Goal: Information Seeking & Learning: Check status

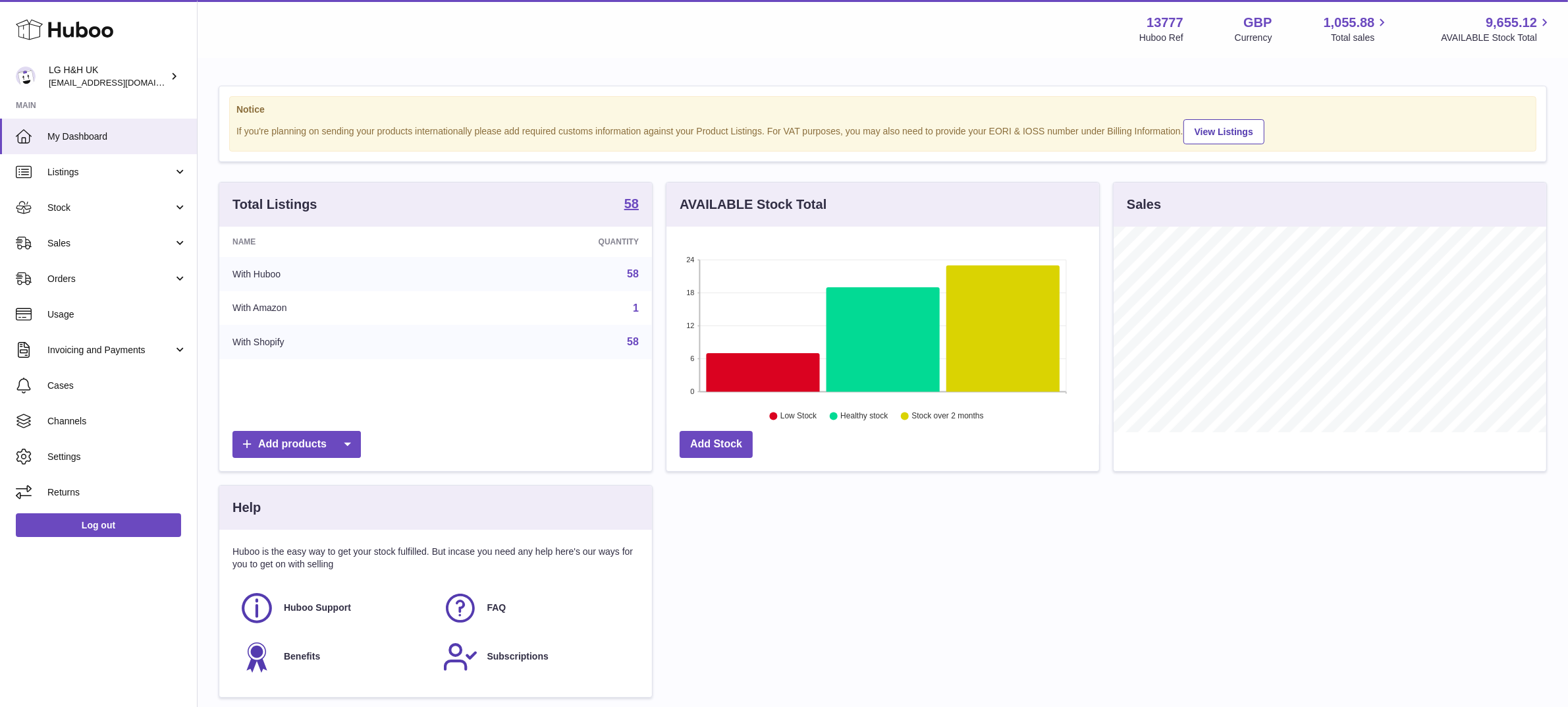
scroll to position [205, 433]
click at [81, 244] on span "Sales" at bounding box center [110, 243] width 126 height 12
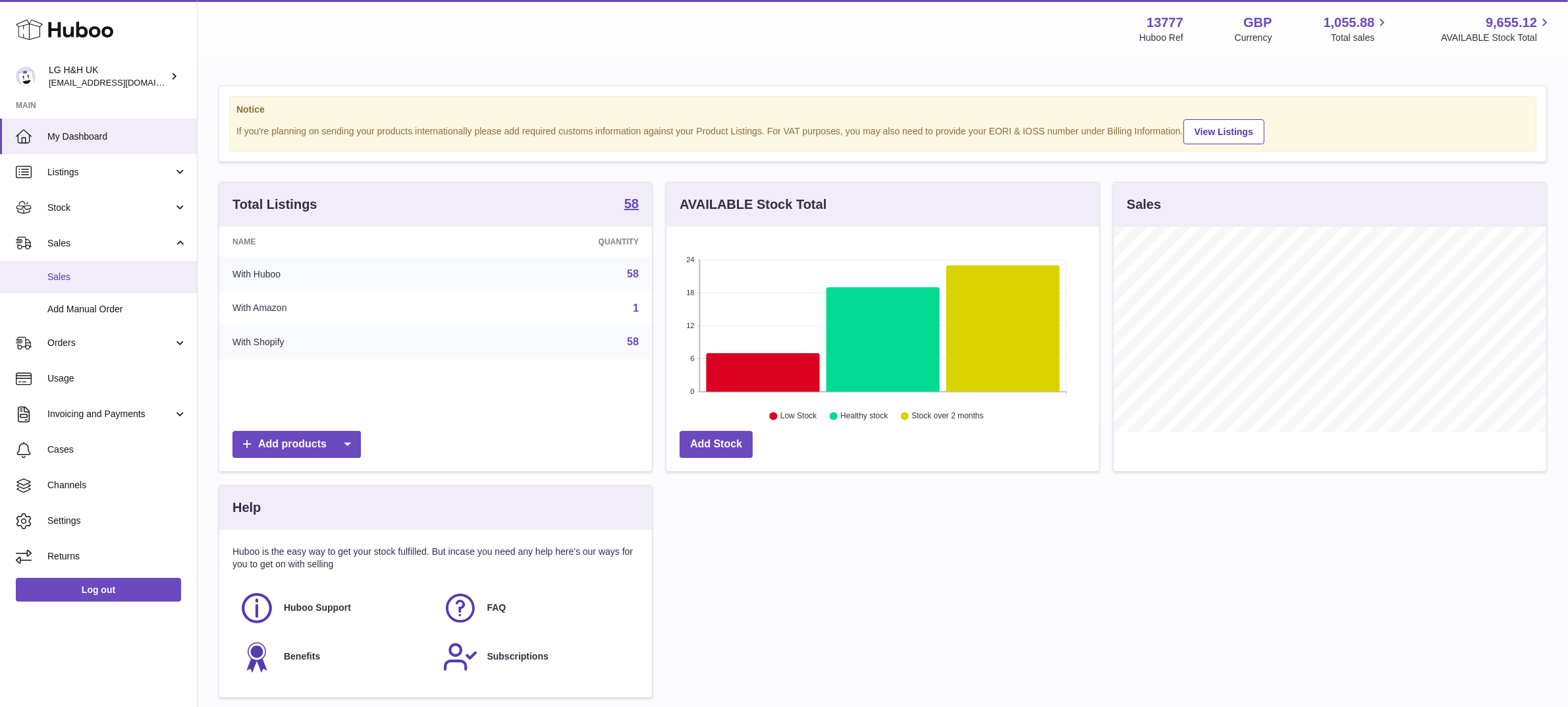
click at [61, 275] on span "Sales" at bounding box center [117, 276] width 140 height 12
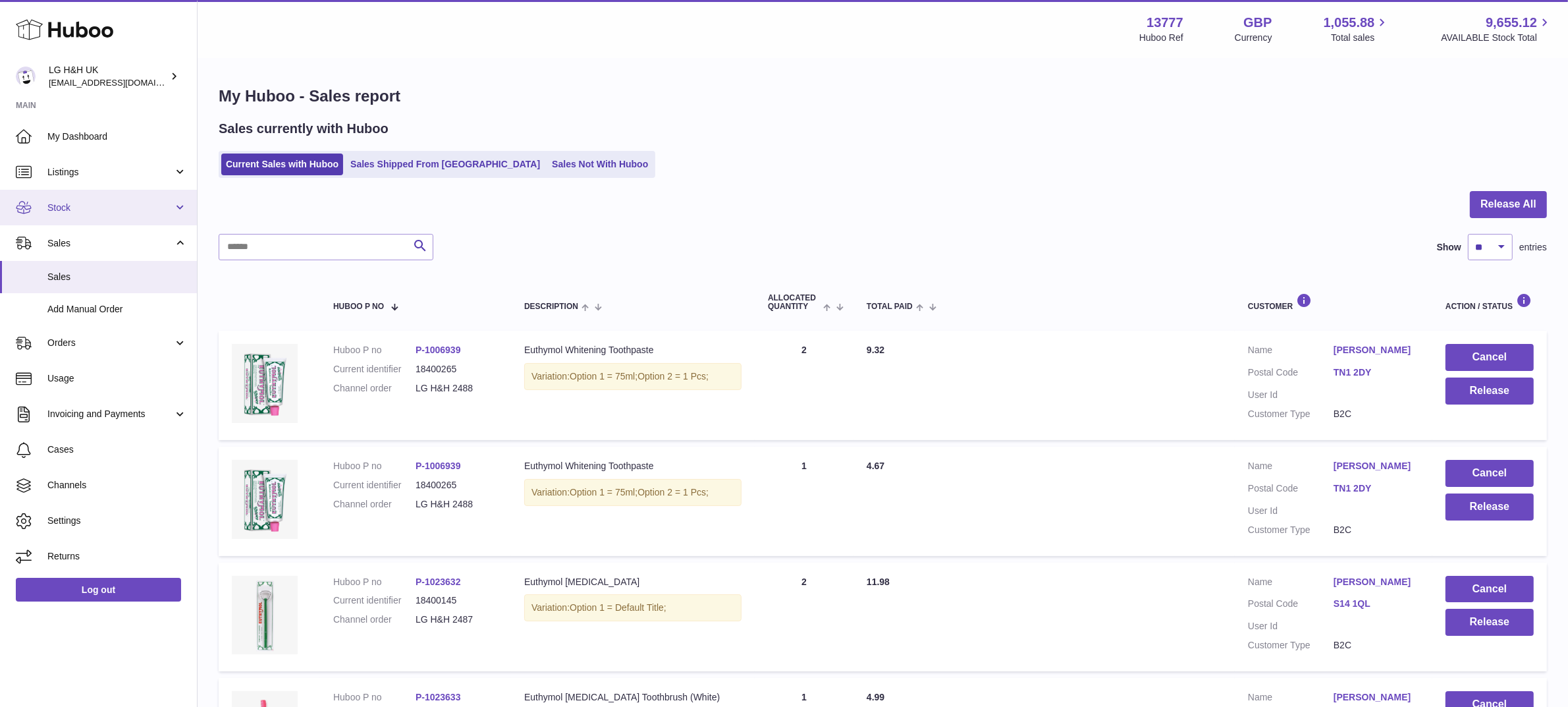
click at [77, 202] on span "Stock" at bounding box center [110, 208] width 126 height 12
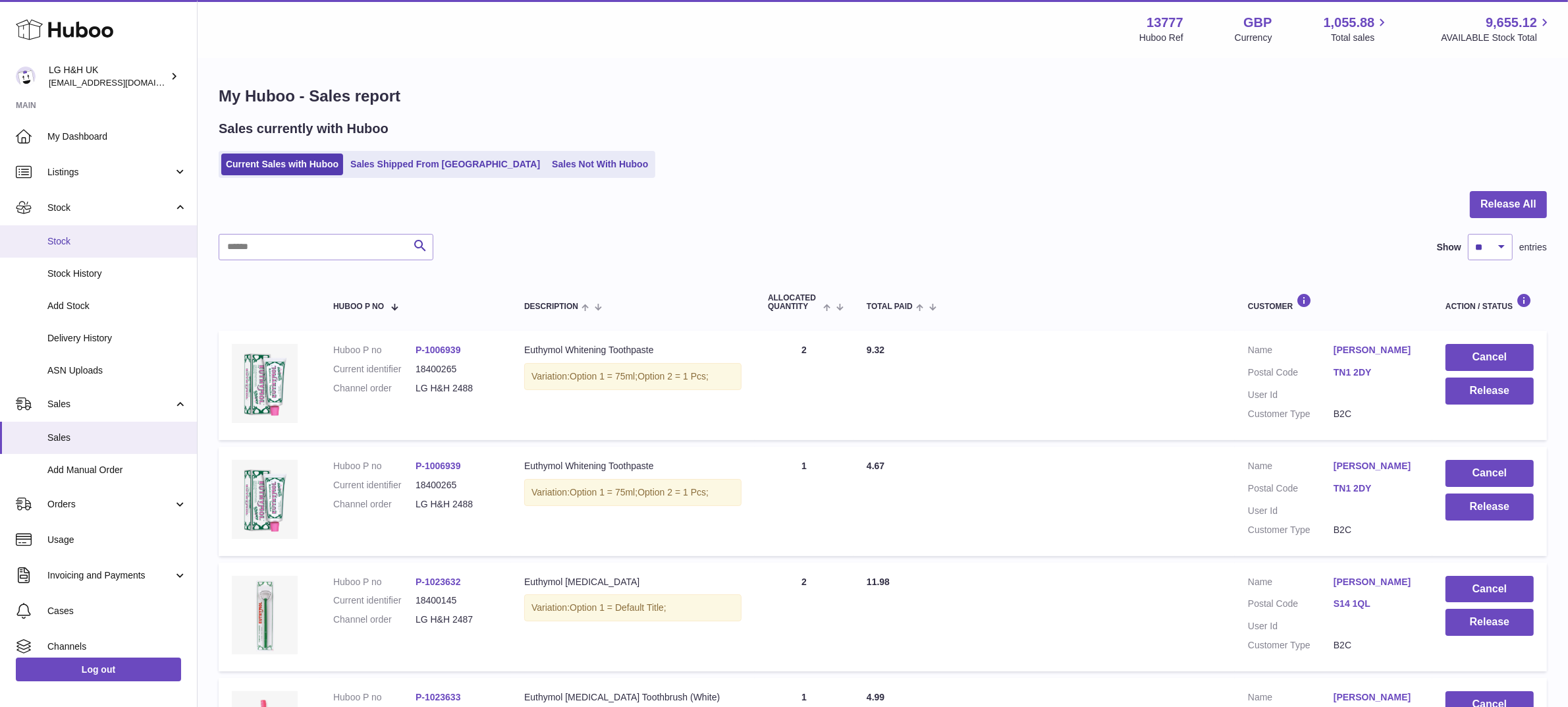
click at [64, 242] on span "Stock" at bounding box center [117, 241] width 140 height 12
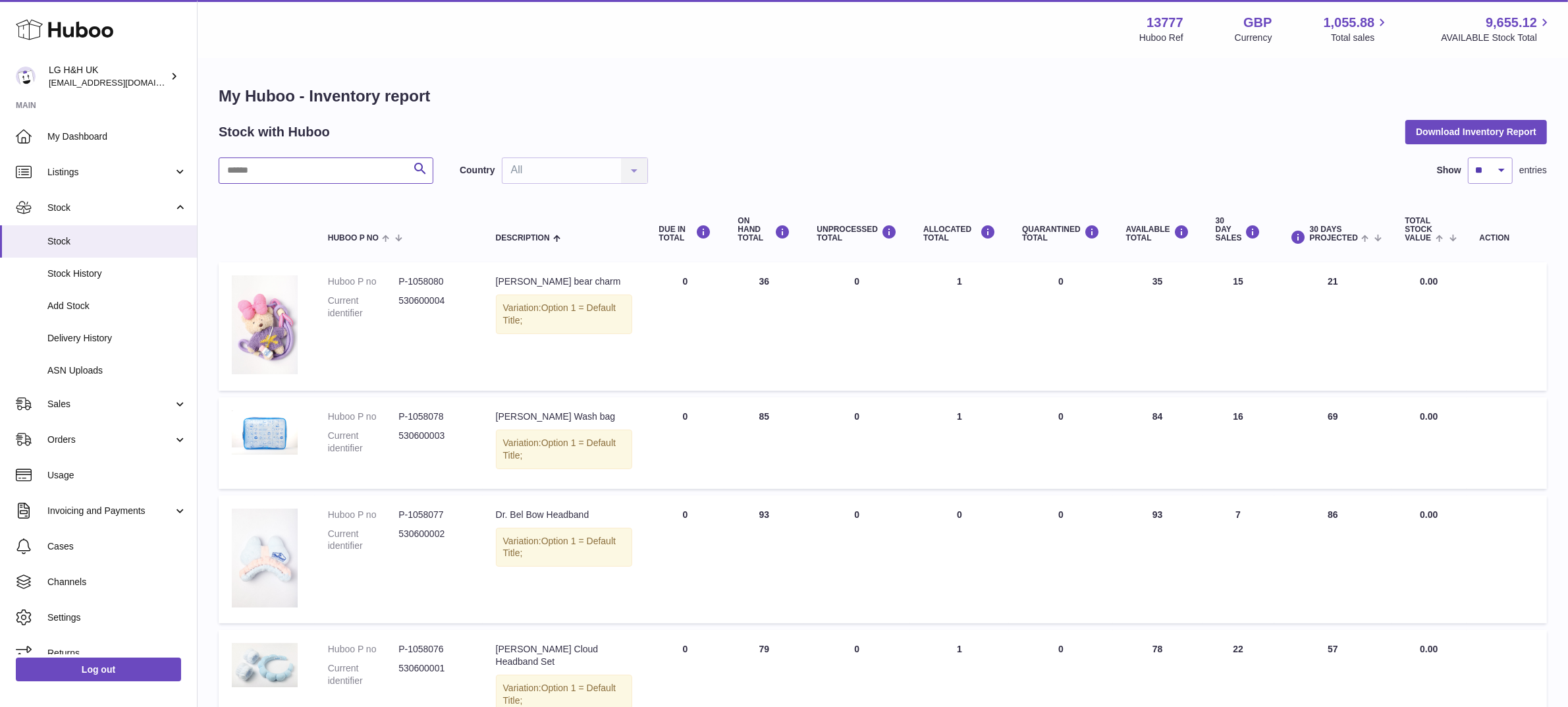
click at [310, 175] on input "text" at bounding box center [326, 171] width 215 height 26
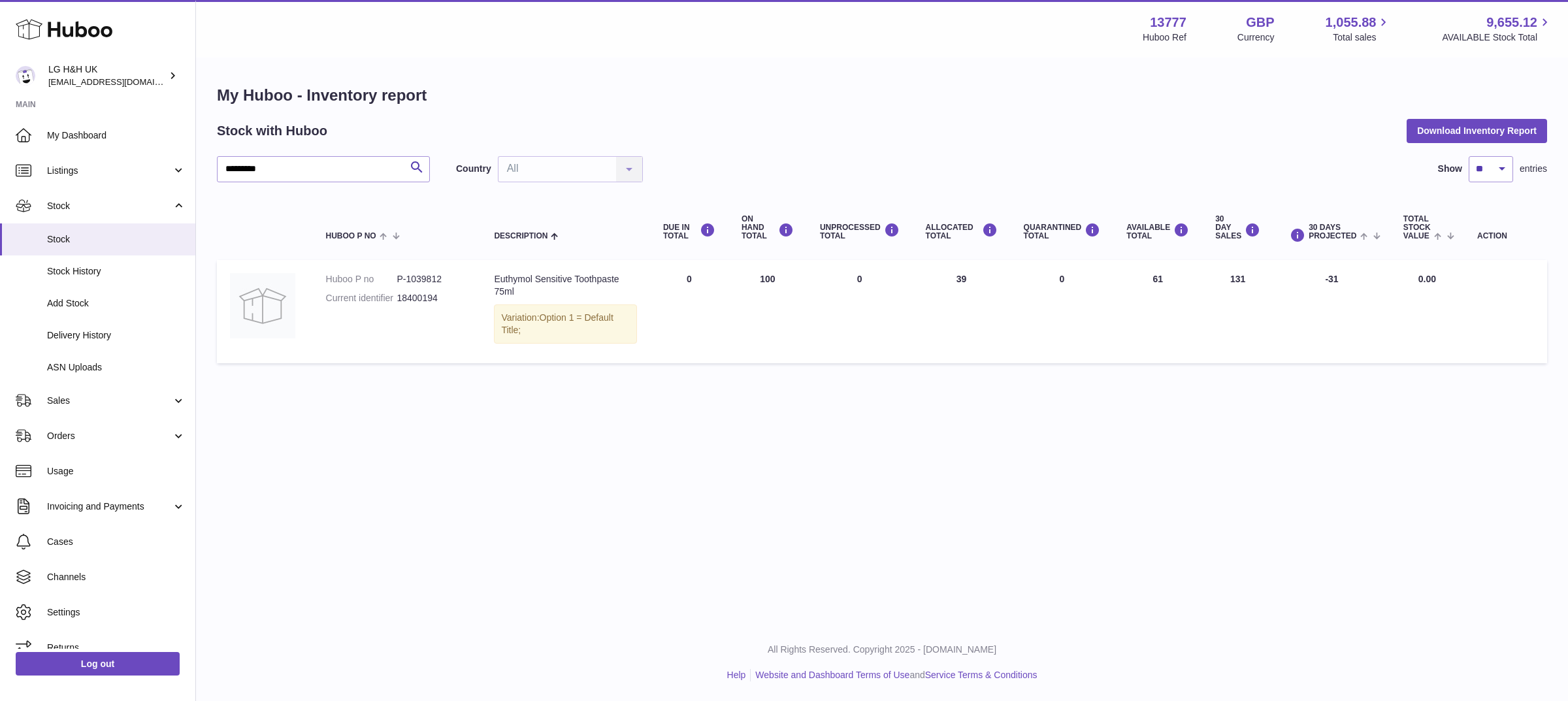
click at [765, 118] on div "My Huboo - Inventory report Stock with Huboo Download Inventory Report ********…" at bounding box center [882, 228] width 1330 height 285
drag, startPoint x: 343, startPoint y: 170, endPoint x: 197, endPoint y: 166, distance: 146.1
click at [197, 166] on div "My Huboo - Inventory report Stock with Huboo Download Inventory Report ********…" at bounding box center [882, 227] width 1372 height 337
paste input "text"
drag, startPoint x: 331, startPoint y: 171, endPoint x: 131, endPoint y: 142, distance: 202.1
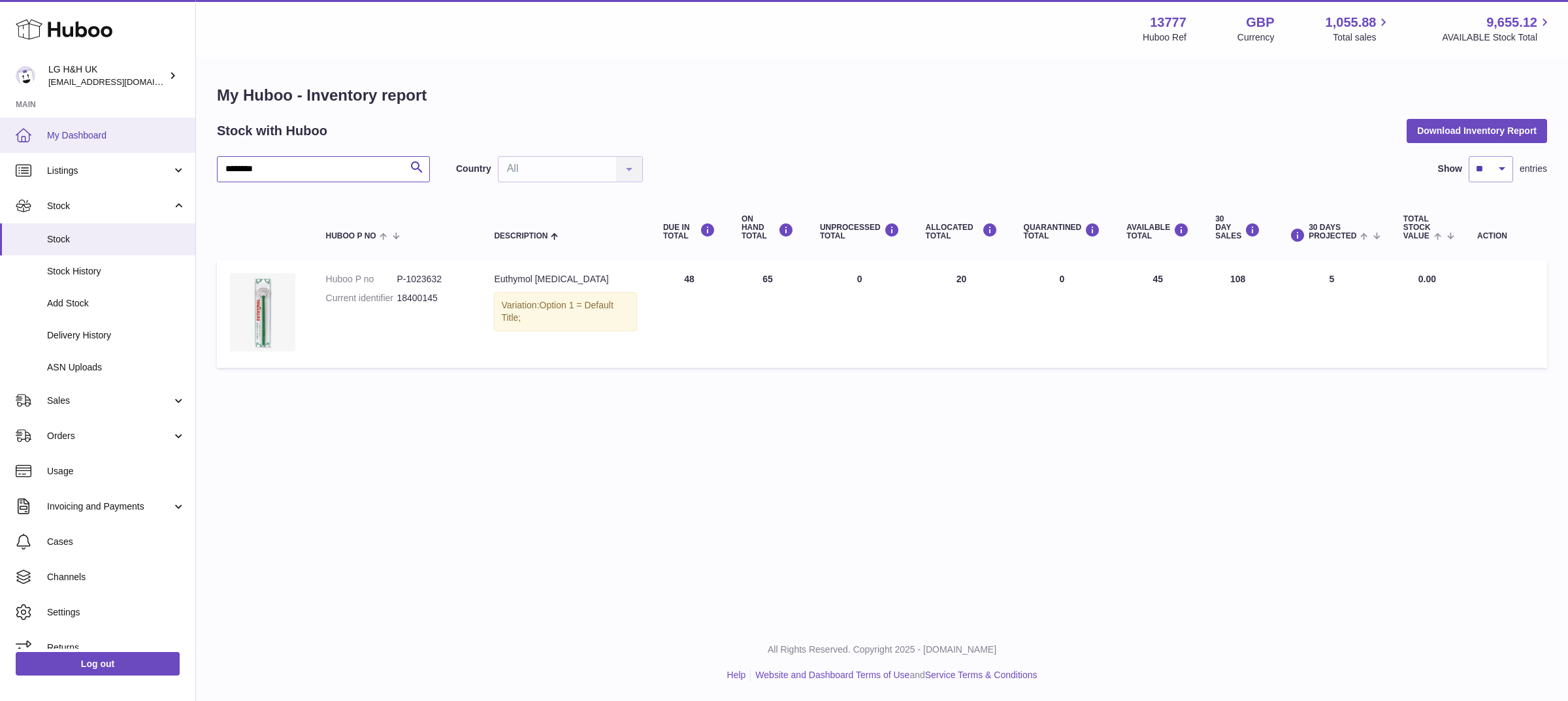
click at [131, 142] on div "Huboo LG H&H UK veechen@lghnh.co.uk Main My Dashboard Listings Not with Huboo L…" at bounding box center [784, 350] width 1568 height 701
paste input "text"
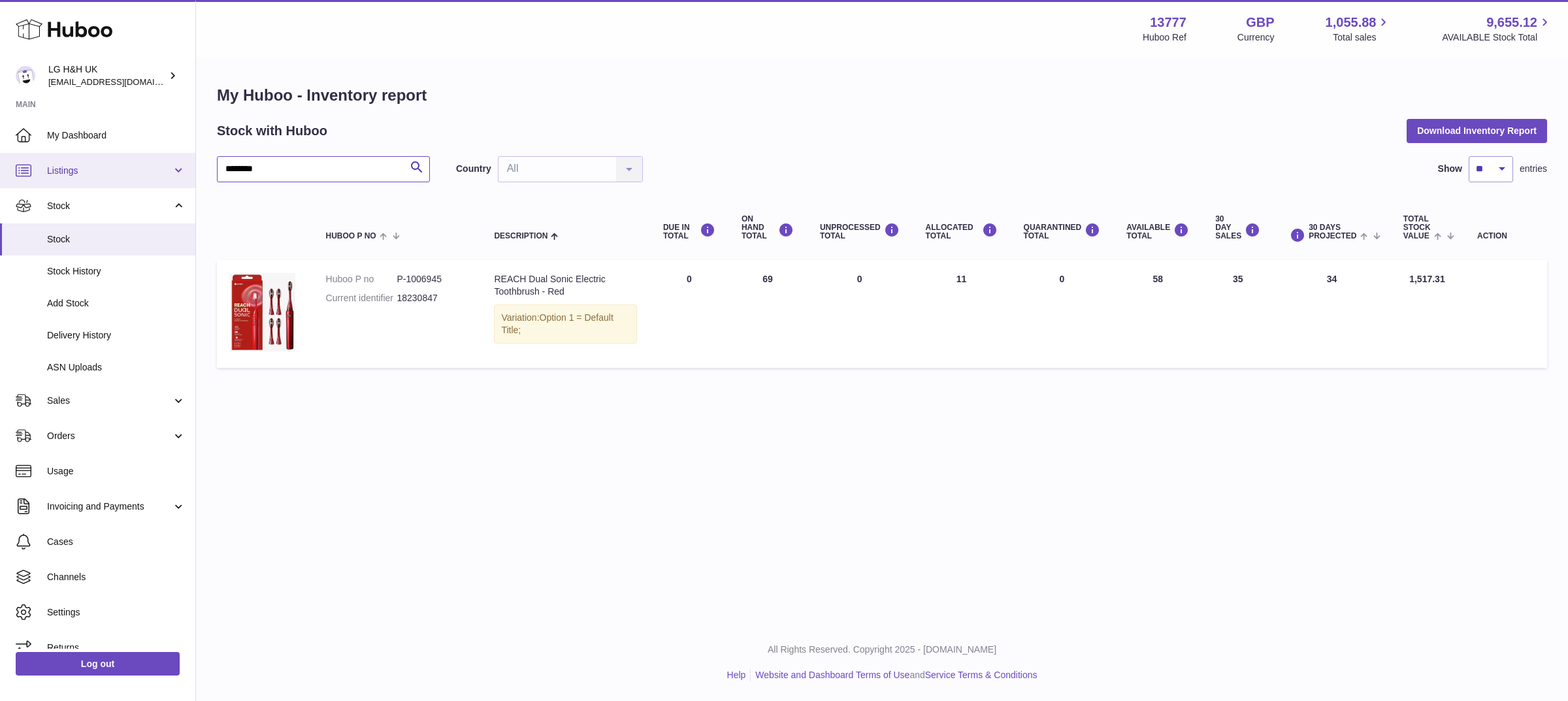
drag, startPoint x: 278, startPoint y: 168, endPoint x: 136, endPoint y: 159, distance: 142.3
click at [136, 159] on div "Huboo LG H&H UK veechen@lghnh.co.uk Main My Dashboard Listings Not with Huboo L…" at bounding box center [784, 350] width 1568 height 701
paste input "text"
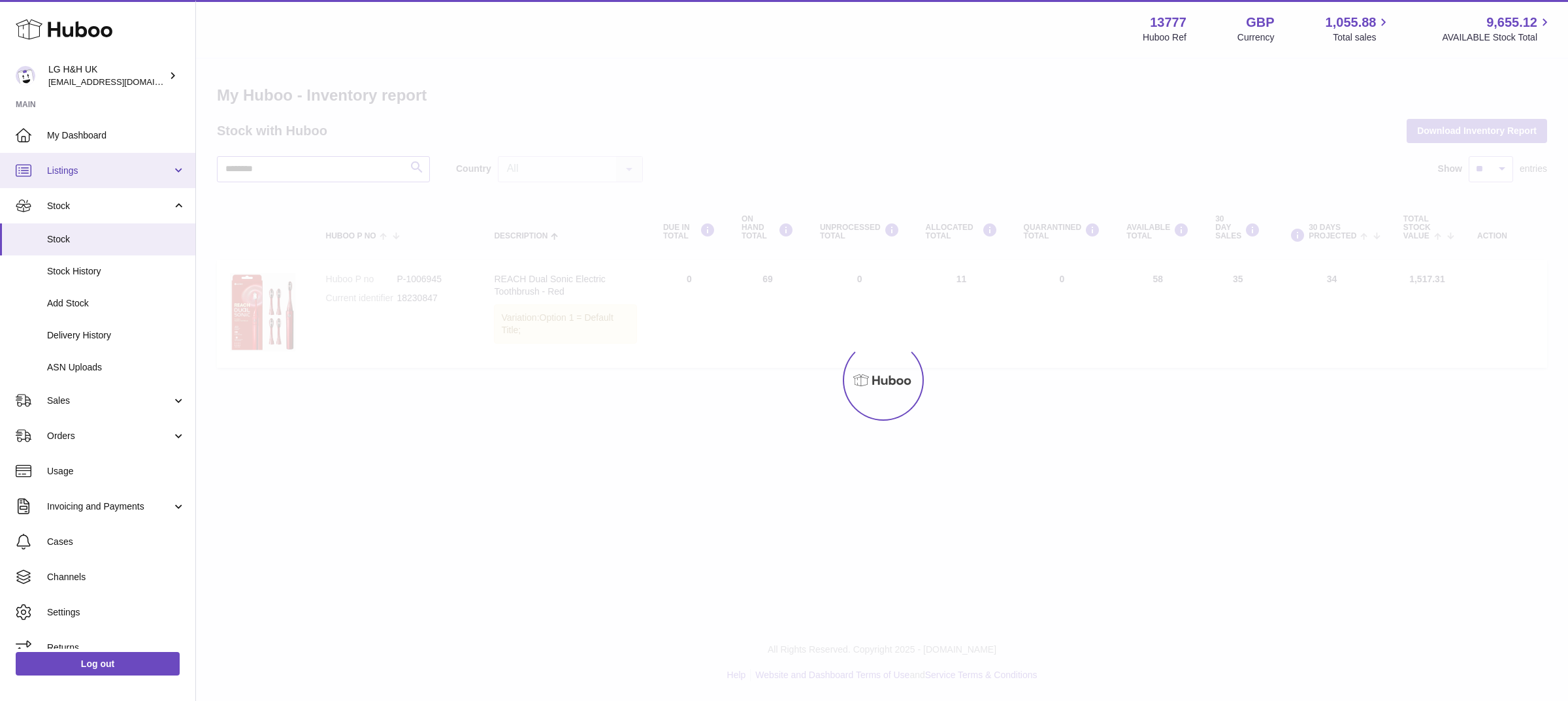
type input "********"
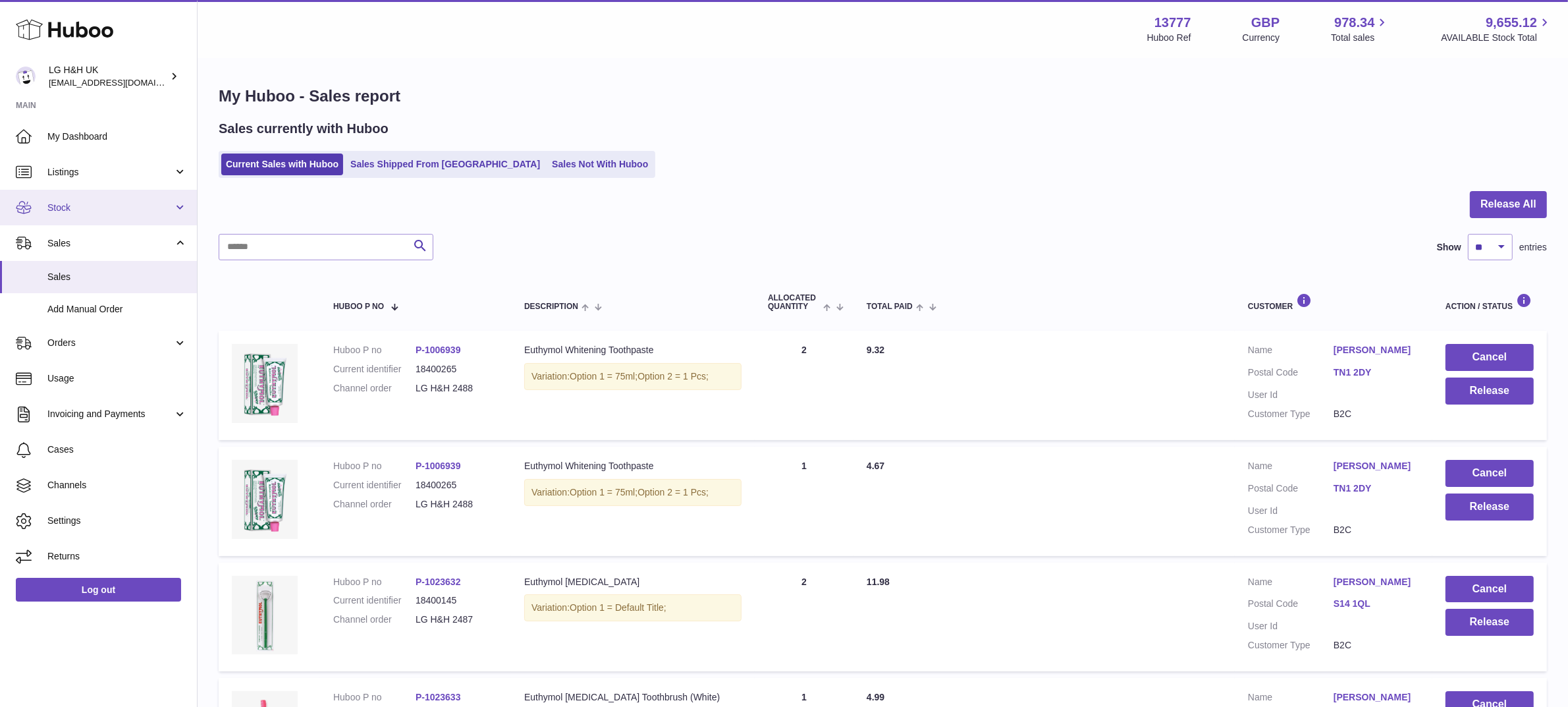
click at [127, 202] on span "Stock" at bounding box center [110, 208] width 126 height 12
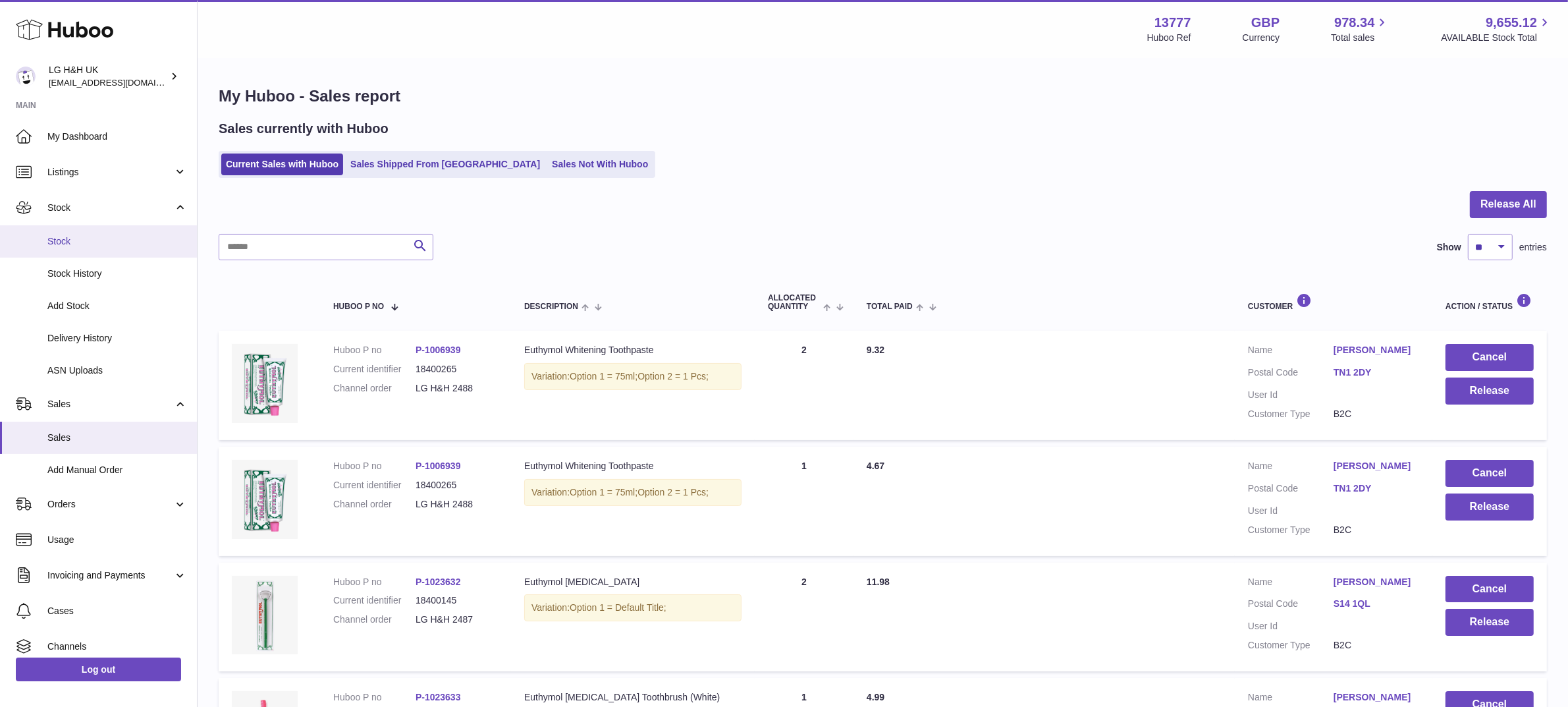
click at [77, 233] on link "Stock" at bounding box center [98, 241] width 197 height 32
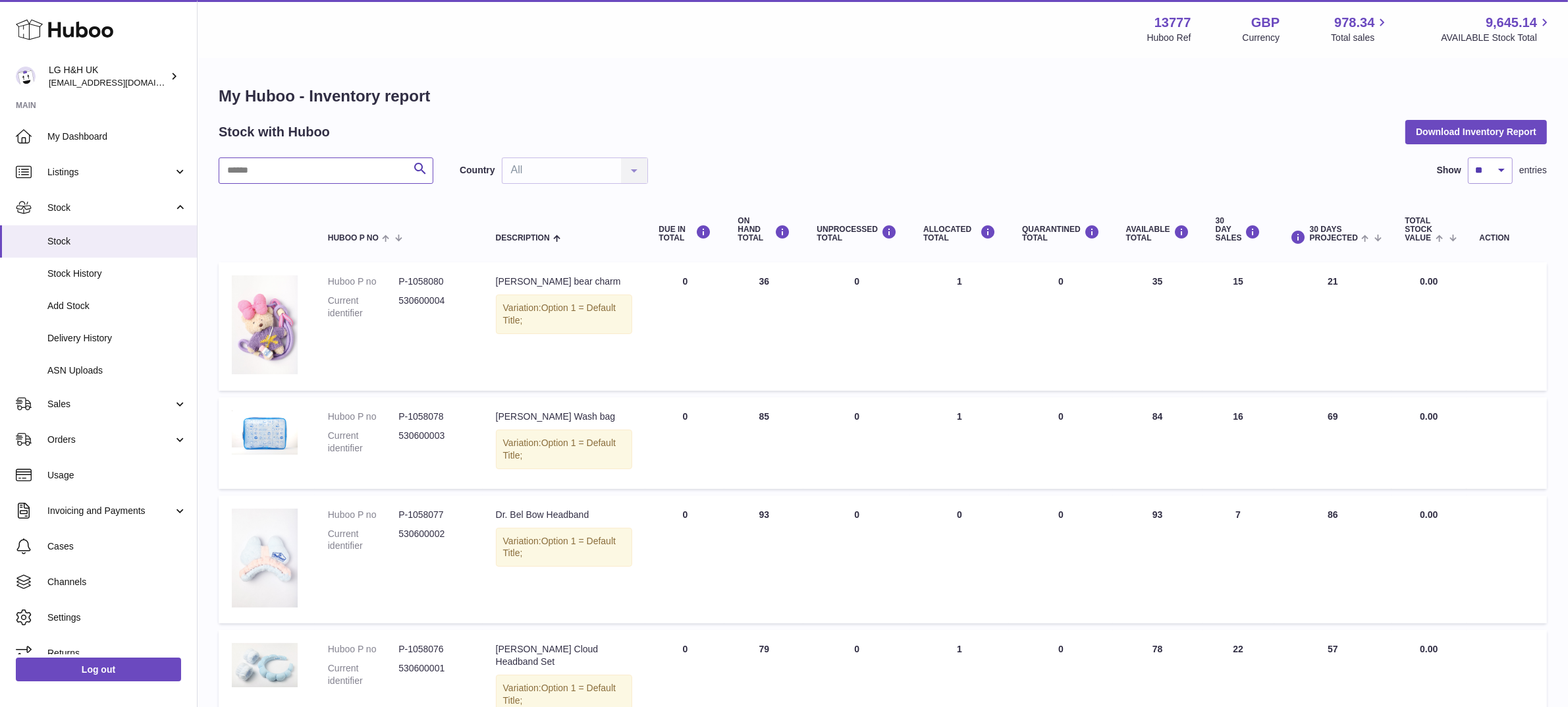
click at [374, 168] on input "text" at bounding box center [326, 171] width 215 height 26
paste input "********"
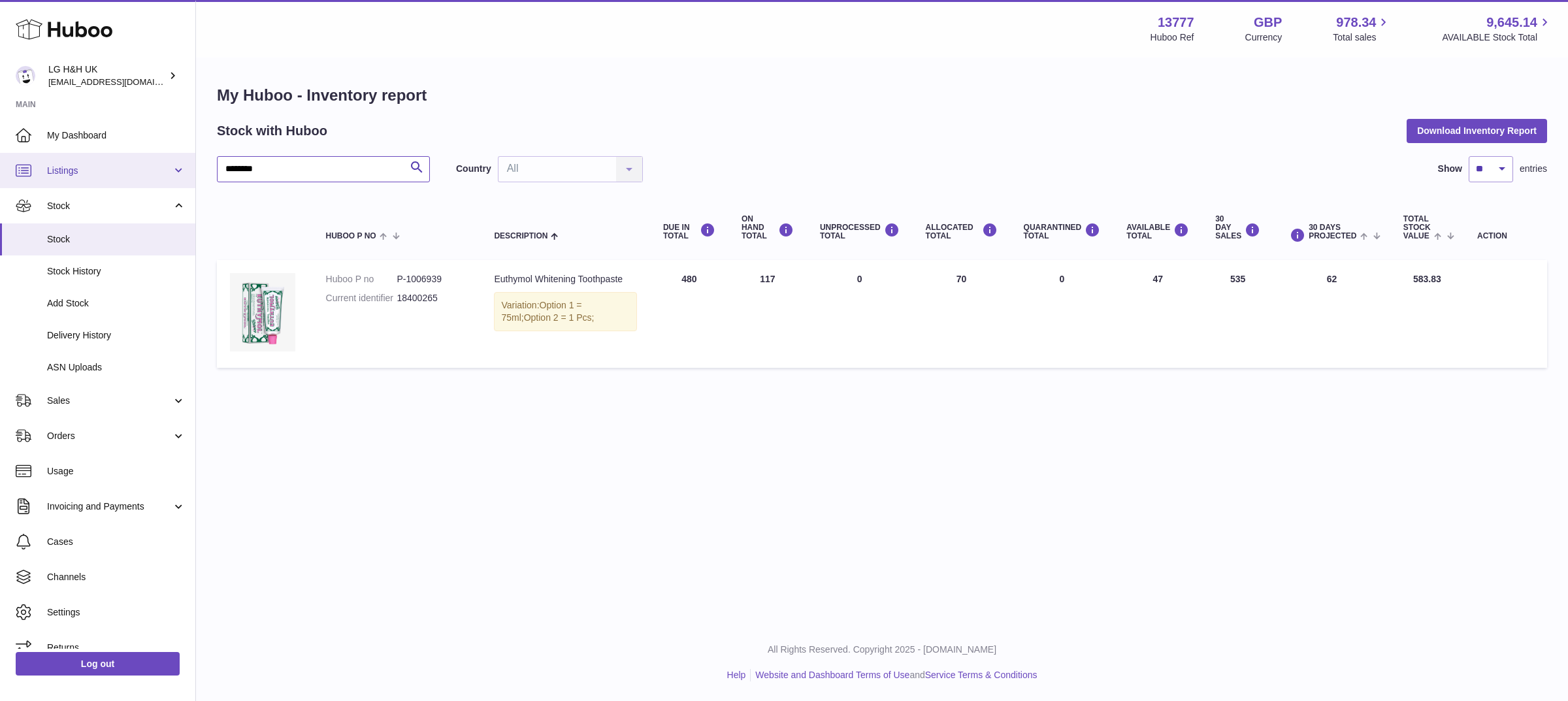
drag, startPoint x: 280, startPoint y: 172, endPoint x: 187, endPoint y: 165, distance: 93.3
click at [187, 165] on div "Huboo LG H&H UK veechen@lghnh.co.uk Main My Dashboard Listings Not with Huboo L…" at bounding box center [784, 350] width 1568 height 701
paste input "text"
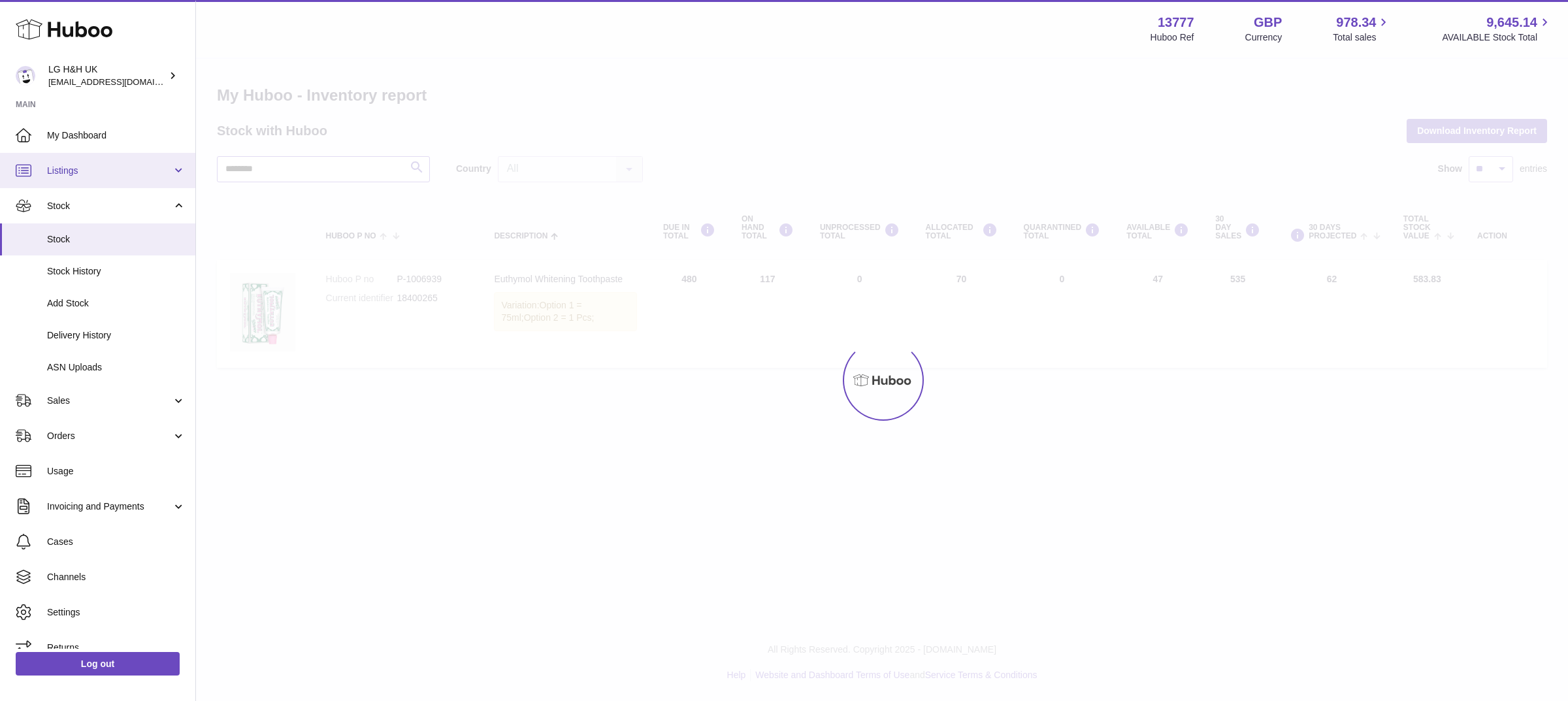
type input "********"
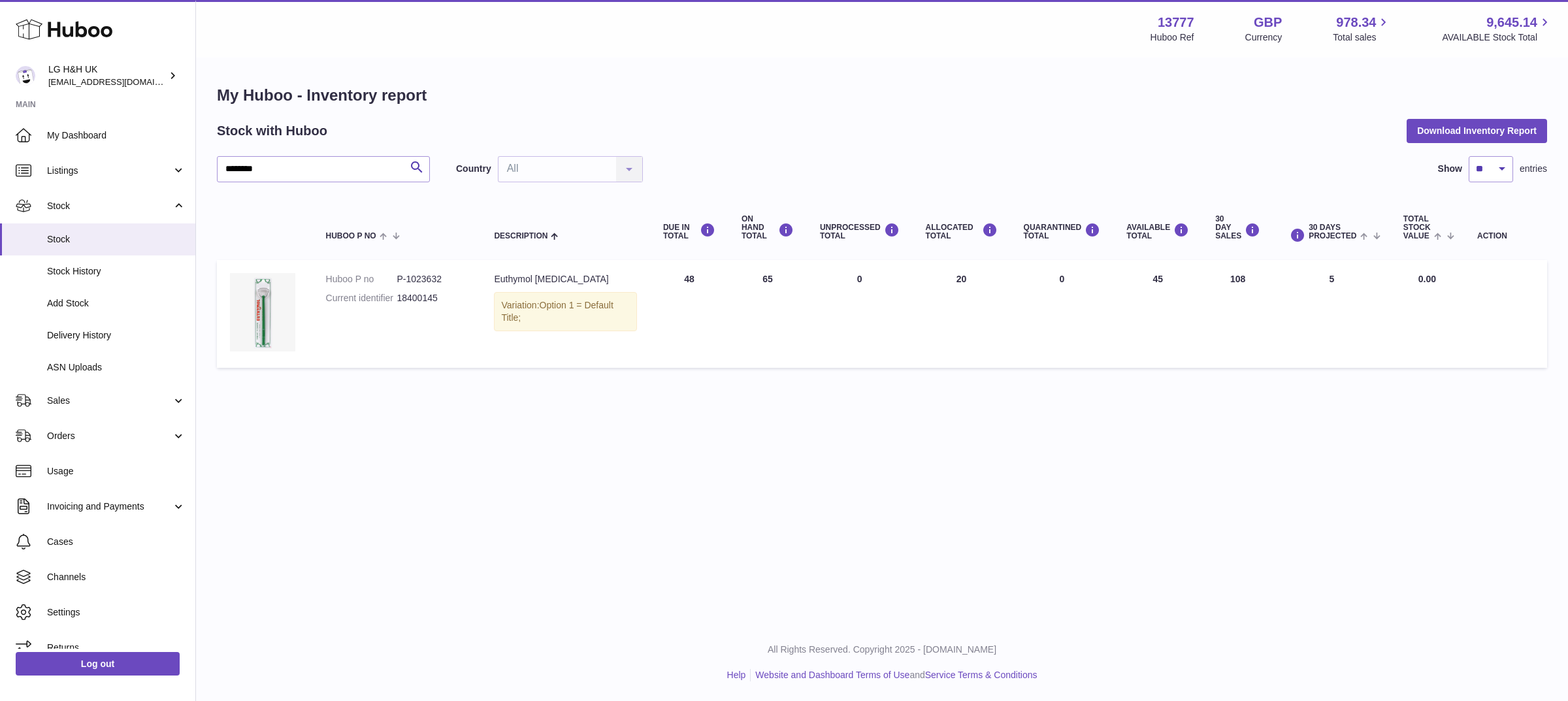
click at [641, 481] on div "Menu Huboo 13777 Huboo Ref GBP Currency 978.34 Total sales 9,645.14 AVAILABLE S…" at bounding box center [882, 311] width 1372 height 624
click at [712, 458] on div "Menu Huboo 13777 Huboo Ref GBP Currency 978.34 Total sales 9,645.14 AVAILABLE S…" at bounding box center [882, 311] width 1372 height 624
